Goal: Task Accomplishment & Management: Use online tool/utility

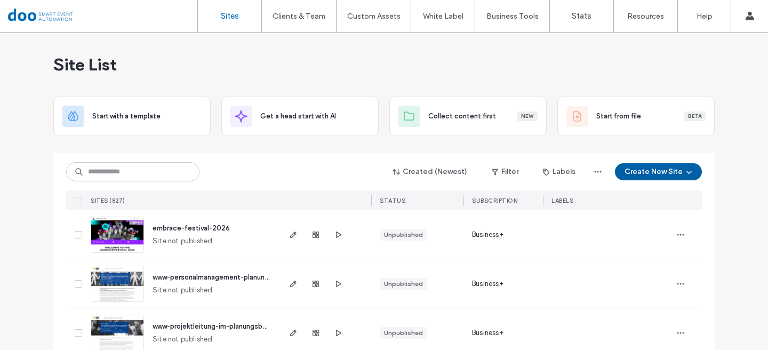
click at [629, 170] on button "Create New Site" at bounding box center [658, 171] width 87 height 17
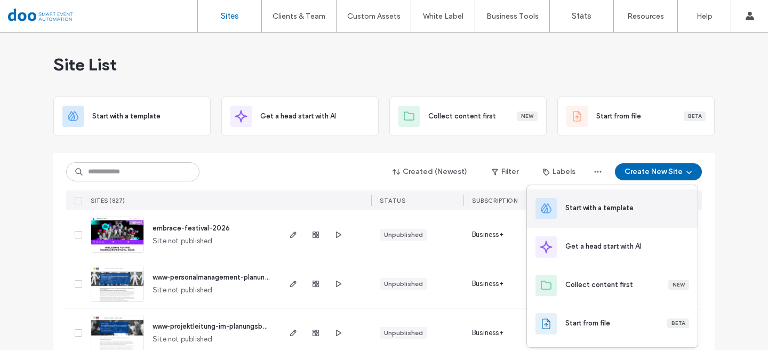
click at [614, 207] on div "Start with a template" at bounding box center [599, 208] width 68 height 11
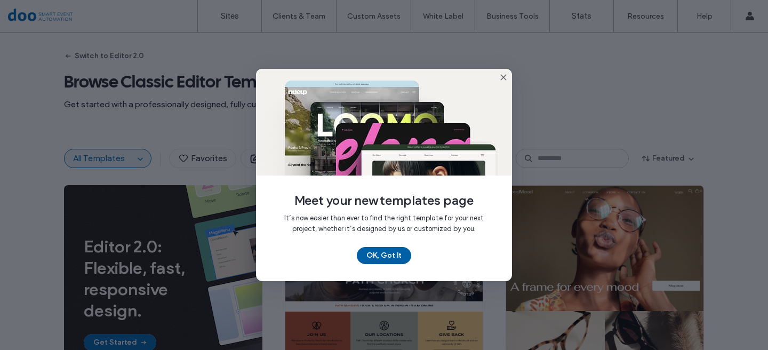
click at [372, 254] on button "OK, Got It" at bounding box center [384, 255] width 54 height 17
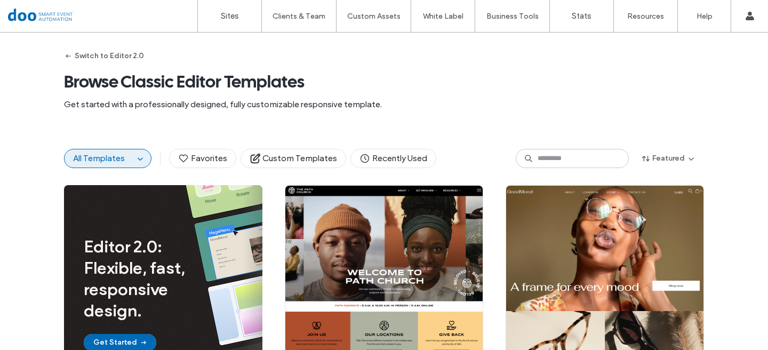
scroll to position [62, 0]
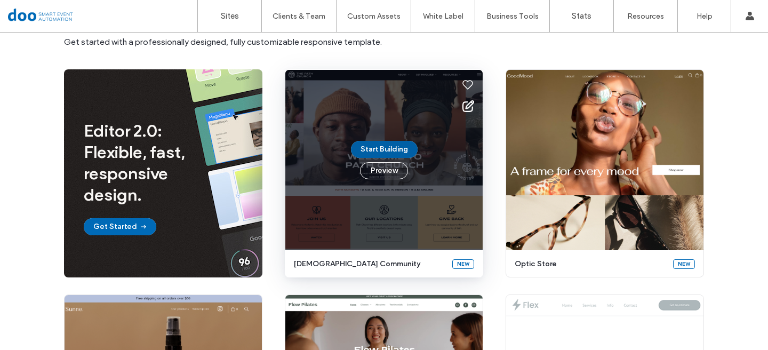
click at [380, 147] on button "Start Building" at bounding box center [384, 149] width 67 height 17
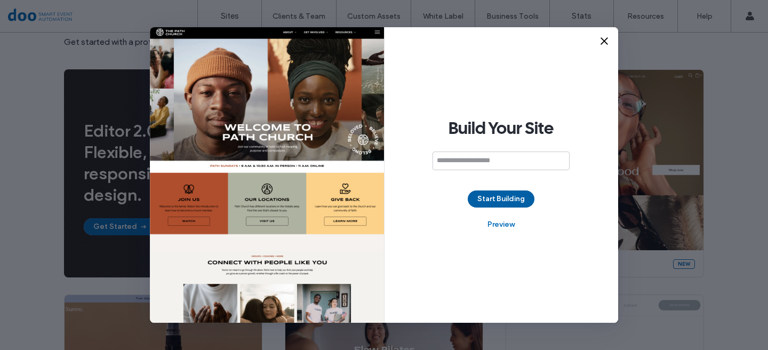
click at [481, 201] on button "Start Building" at bounding box center [501, 198] width 67 height 17
